Goal: Task Accomplishment & Management: Use online tool/utility

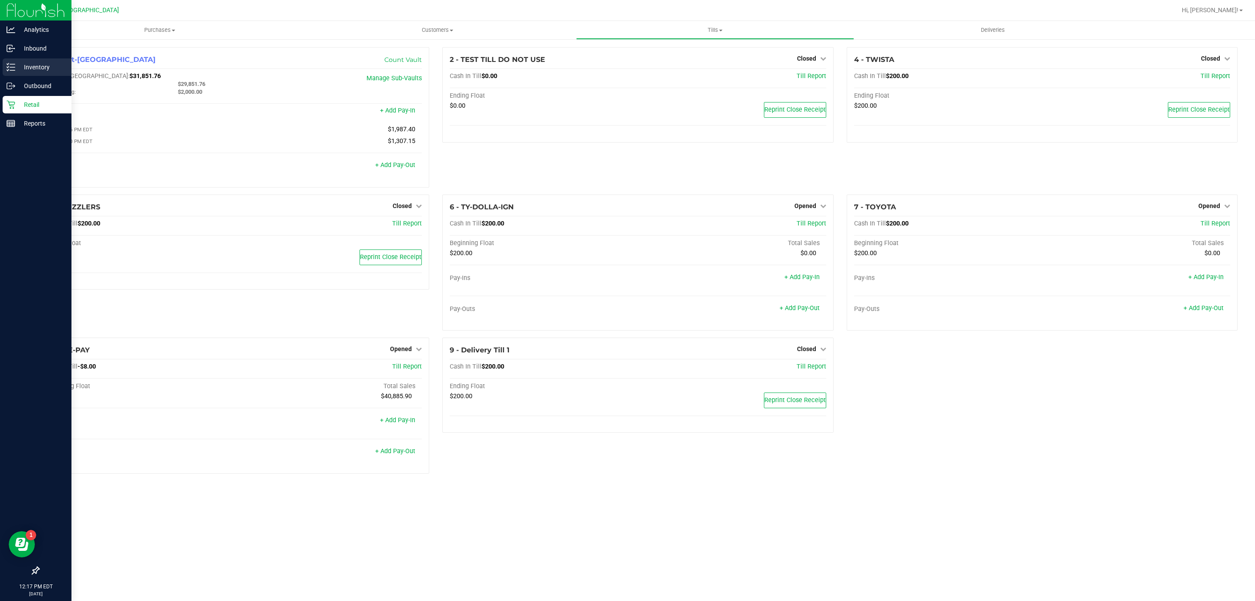
drag, startPoint x: 0, startPoint y: 0, endPoint x: 23, endPoint y: 71, distance: 74.2
click at [23, 71] on p "Inventory" at bounding box center [41, 67] width 52 height 10
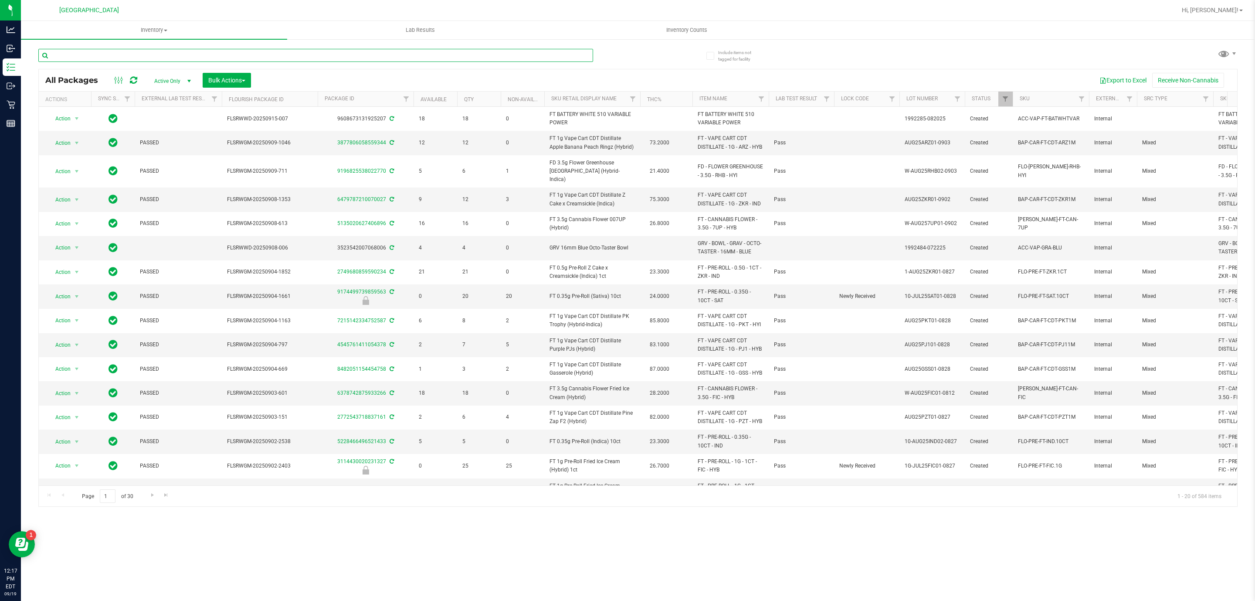
click at [107, 50] on input "text" at bounding box center [315, 55] width 555 height 13
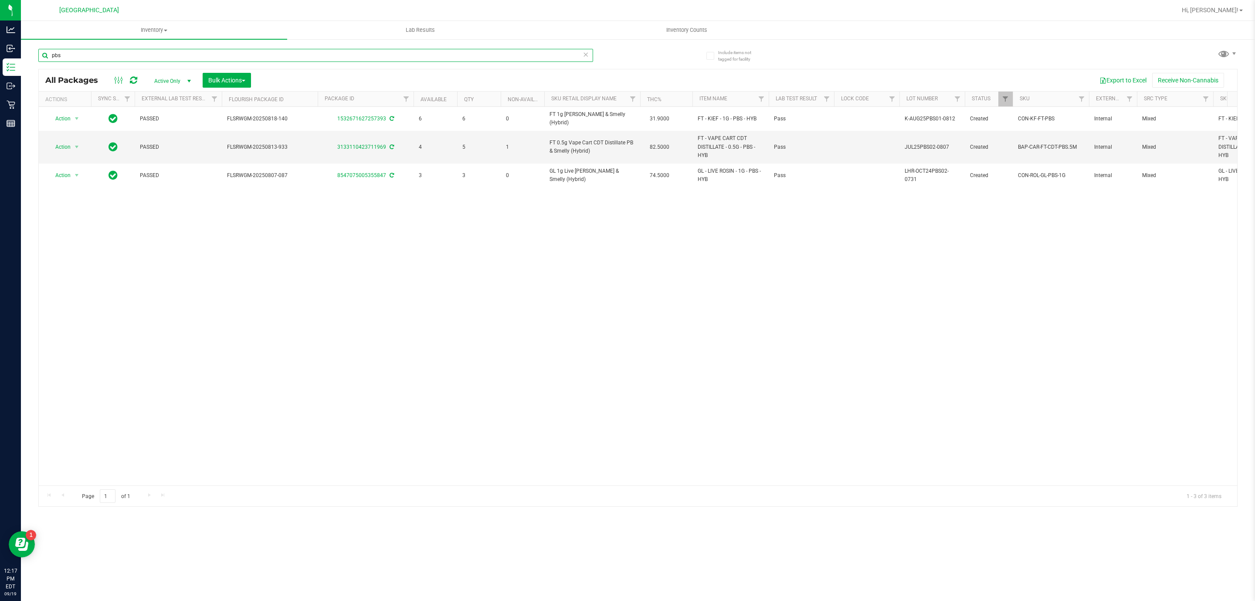
type input "pbs"
click at [562, 218] on div "Action Action Adjust qty Create package Edit attributes Global inventory Locate…" at bounding box center [638, 296] width 1199 height 378
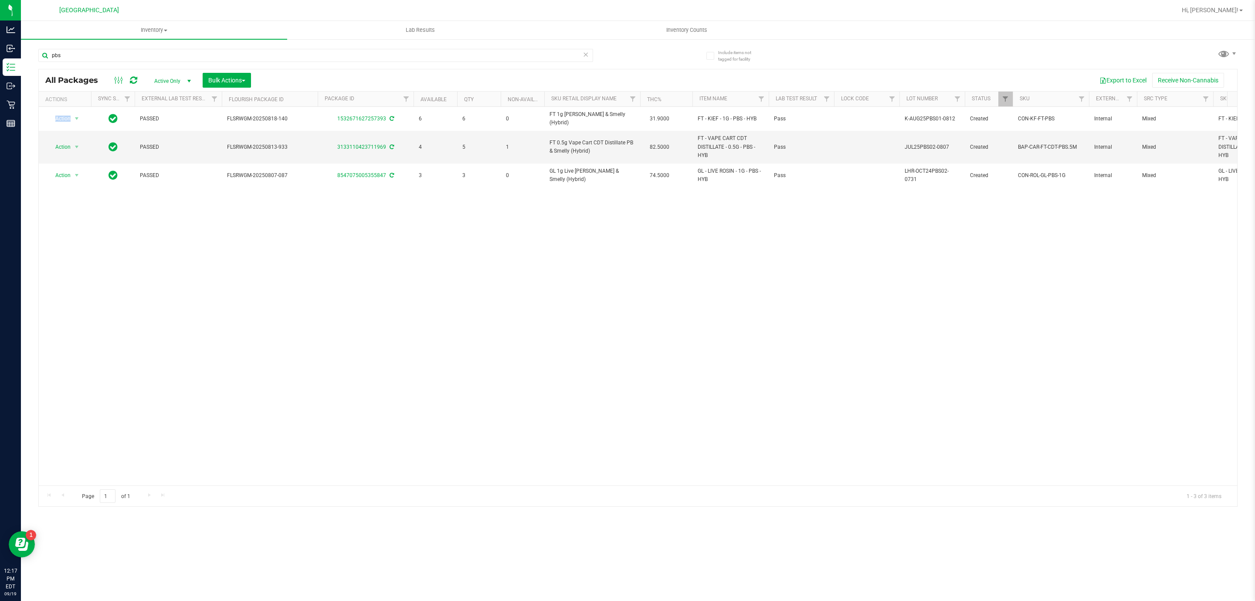
click at [180, 254] on div "Action Action Adjust qty Create package Edit attributes Global inventory Locate…" at bounding box center [638, 296] width 1199 height 378
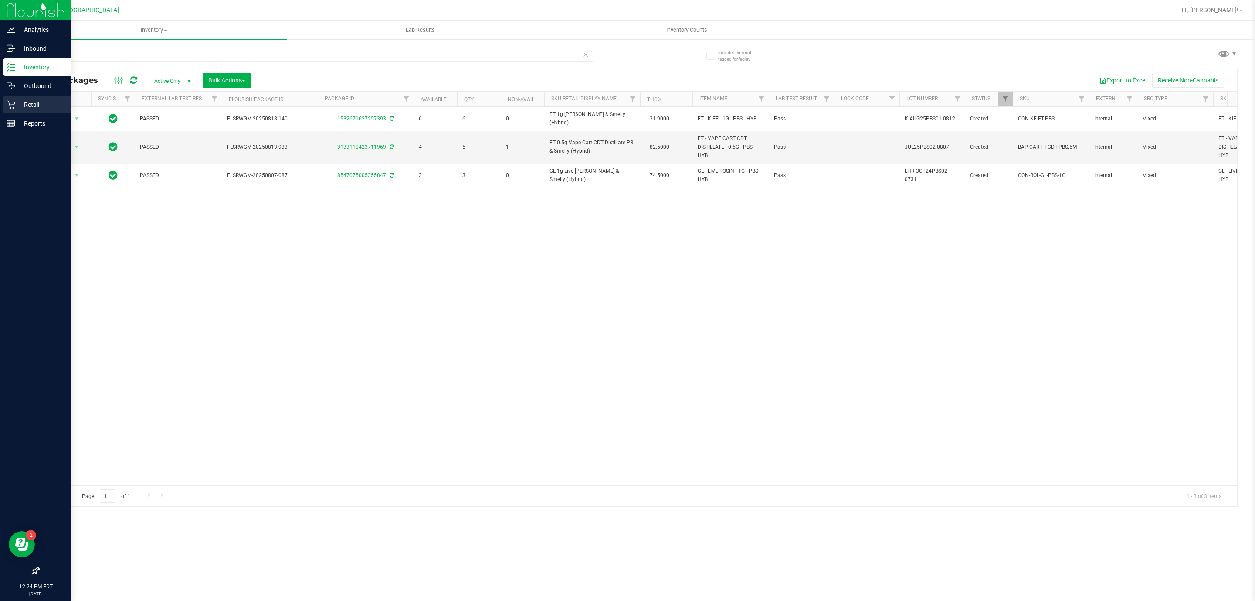
click at [15, 106] on p "Retail" at bounding box center [41, 104] width 52 height 10
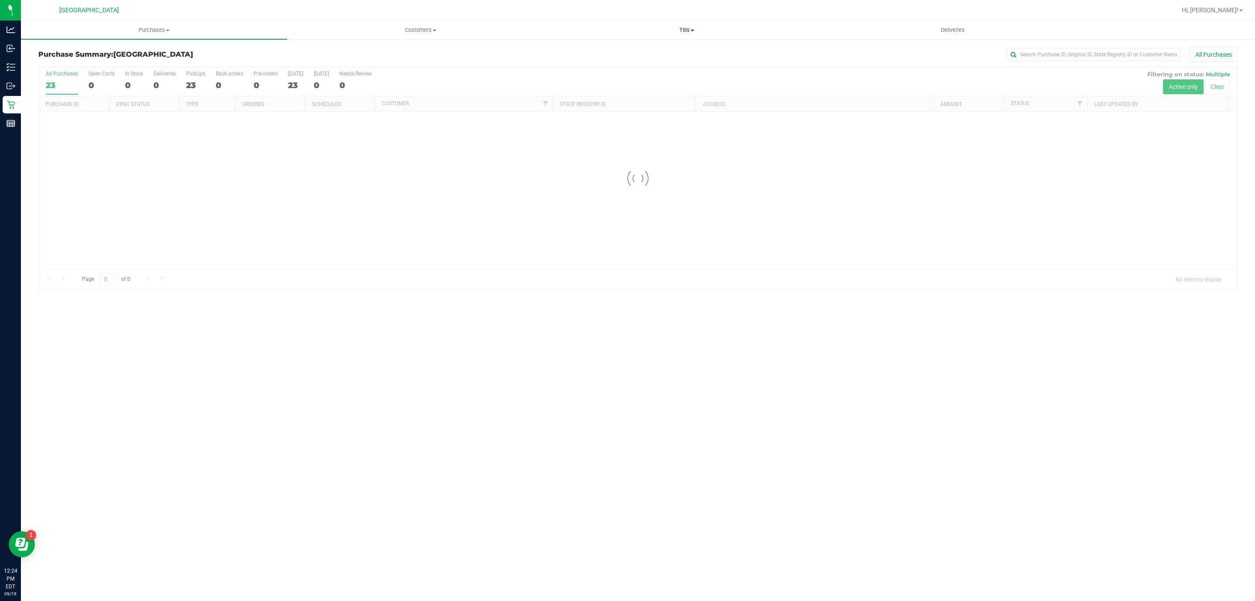
click at [687, 31] on span "Tills" at bounding box center [686, 30] width 265 height 8
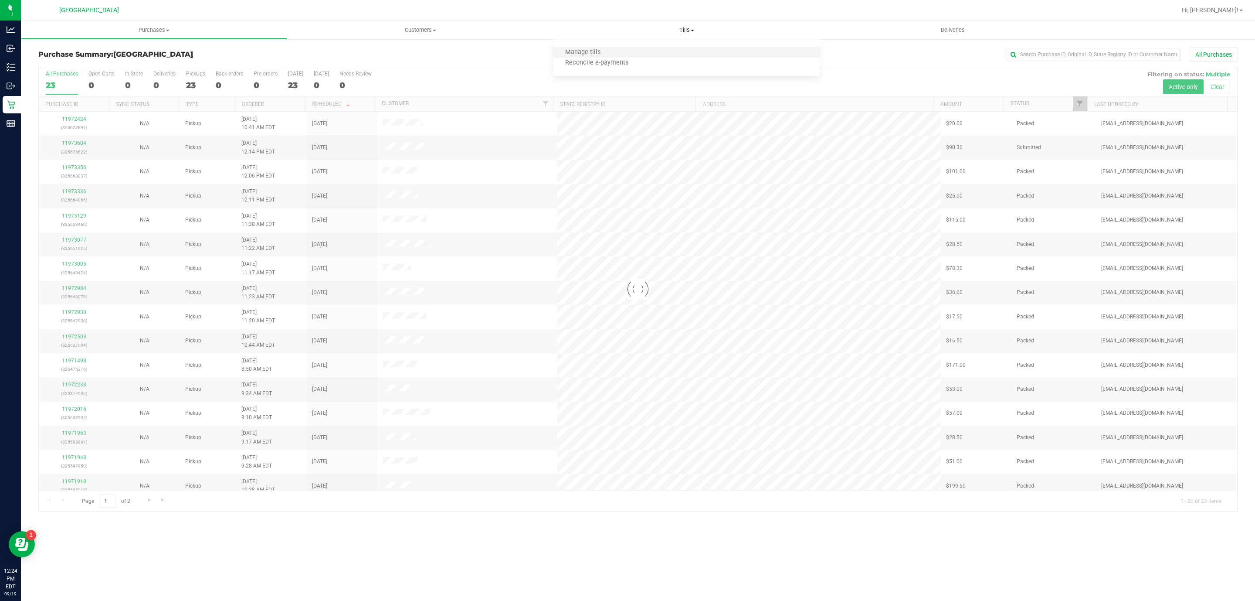
click at [666, 51] on li "Manage tills" at bounding box center [687, 53] width 266 height 10
